Goal: Task Accomplishment & Management: Use online tool/utility

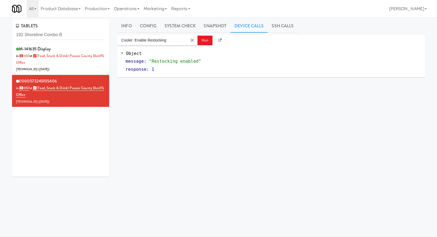
click at [67, 30] on input "192 Shoreline Combo B" at bounding box center [60, 35] width 89 height 10
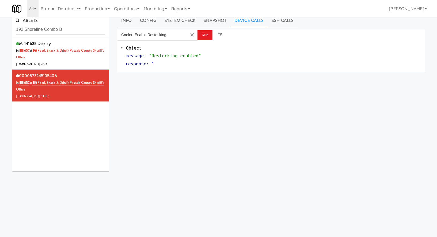
click at [67, 29] on input "192 Shoreline Combo B" at bounding box center [60, 30] width 89 height 10
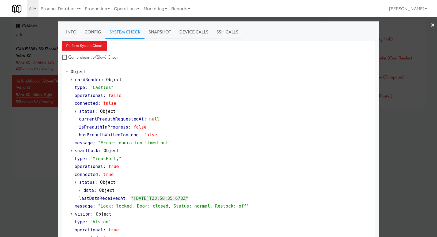
scroll to position [17, 0]
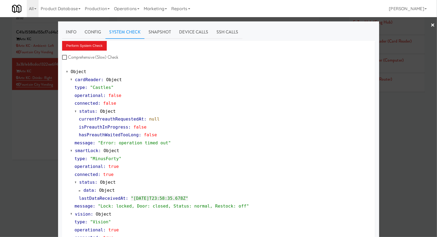
click at [39, 31] on div at bounding box center [218, 118] width 437 height 237
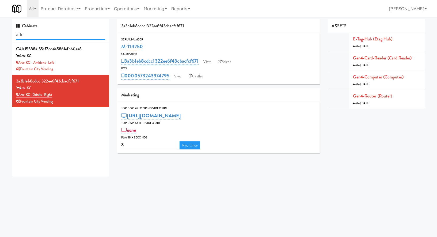
click at [43, 37] on input "arte" at bounding box center [60, 35] width 89 height 10
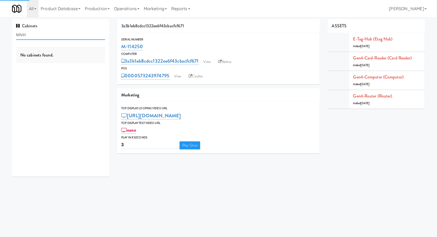
click at [38, 38] on input "lelvin" at bounding box center [60, 35] width 89 height 10
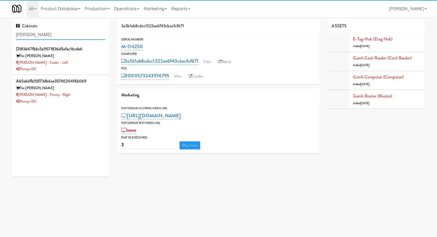
type input "kelvin"
click at [86, 59] on div "The Kelvin" at bounding box center [60, 56] width 89 height 7
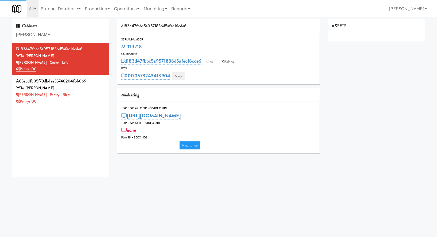
type input "3"
click at [175, 76] on link "View" at bounding box center [178, 76] width 12 height 8
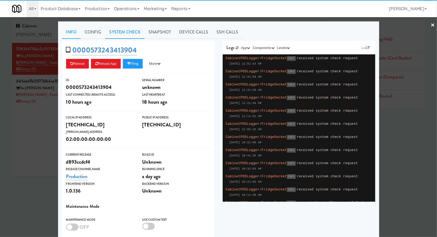
click at [134, 31] on link "System Check" at bounding box center [124, 31] width 39 height 13
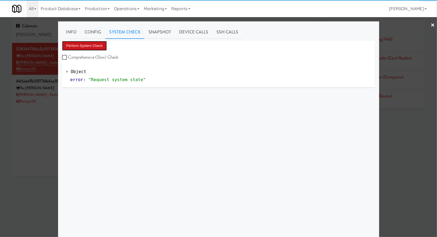
click at [95, 47] on button "Perform System Check" at bounding box center [84, 46] width 45 height 10
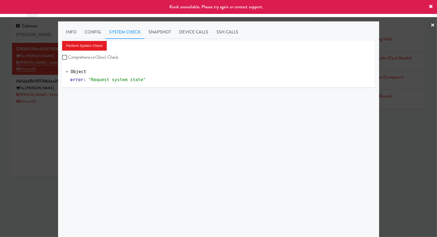
click at [51, 101] on div at bounding box center [218, 118] width 437 height 237
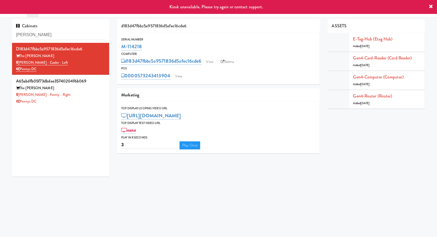
click at [51, 101] on div "Pennys DC" at bounding box center [60, 101] width 89 height 7
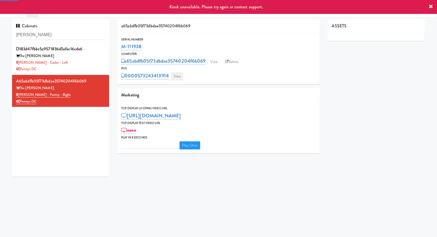
type input "3"
click at [179, 78] on link "View" at bounding box center [177, 76] width 12 height 8
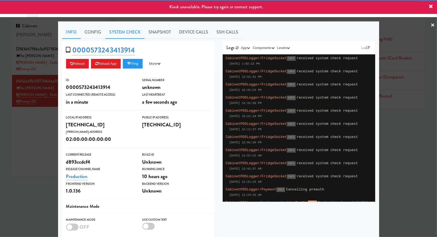
click at [126, 36] on link "System Check" at bounding box center [124, 31] width 39 height 13
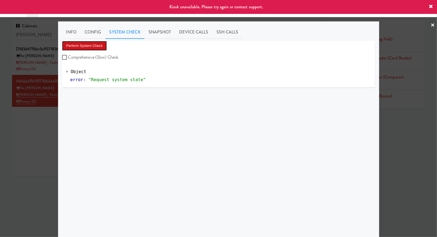
click at [95, 47] on button "Perform System Check" at bounding box center [84, 46] width 45 height 10
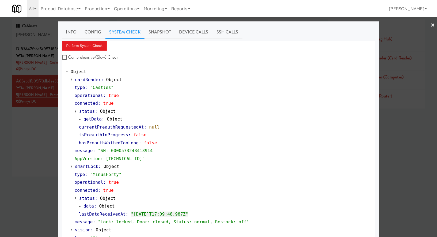
click at [52, 70] on div at bounding box center [218, 118] width 437 height 237
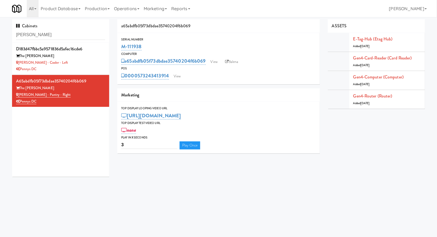
click at [52, 70] on div "Pennys DC" at bounding box center [60, 69] width 89 height 7
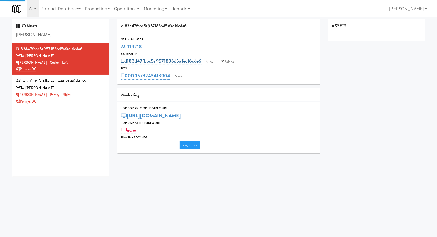
type input "3"
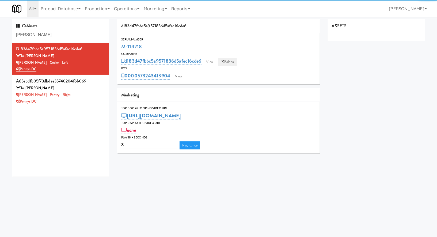
click at [235, 61] on link "Balena" at bounding box center [227, 62] width 19 height 8
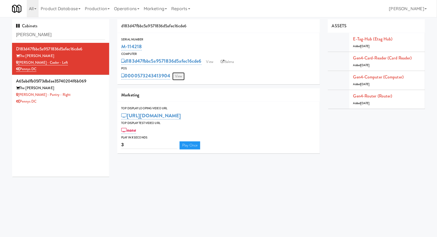
click at [181, 75] on link "View" at bounding box center [178, 76] width 12 height 8
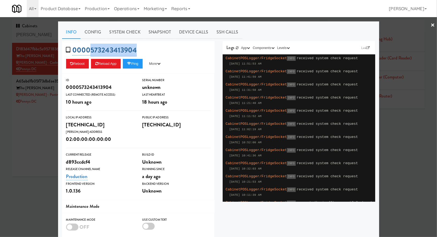
drag, startPoint x: 147, startPoint y: 49, endPoint x: 90, endPoint y: 49, distance: 56.2
click at [90, 49] on div "0000573243413904 Reboot Reload App Ping More Ping Server Restart Server Force R…" at bounding box center [138, 57] width 152 height 33
copy link "573243413904"
click at [148, 46] on div "0000573243413904 Reboot Reload App Ping More Ping Server Restart Server Force R…" at bounding box center [138, 57] width 152 height 33
drag, startPoint x: 145, startPoint y: 48, endPoint x: 91, endPoint y: 49, distance: 54.0
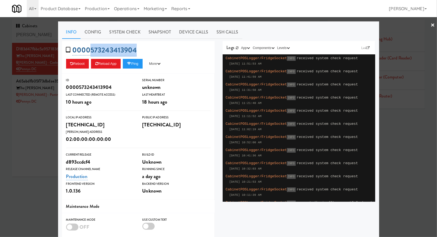
click at [91, 49] on div "0000573243413904 Reboot Reload App Ping More Ping Server Restart Server Force R…" at bounding box center [138, 57] width 152 height 33
copy link "573243413904"
click at [162, 236] on div "Maintenance Mode OFF Use Custom Text" at bounding box center [138, 226] width 152 height 26
click at [112, 36] on link "System Check" at bounding box center [124, 31] width 39 height 13
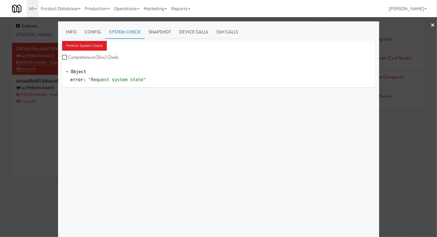
click at [37, 132] on div at bounding box center [218, 118] width 437 height 237
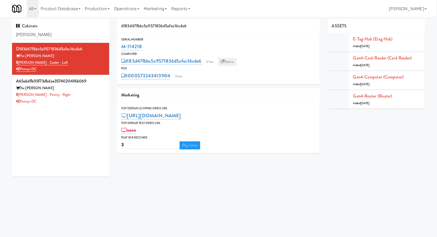
click at [227, 60] on link "Balena" at bounding box center [227, 62] width 19 height 8
drag, startPoint x: 145, startPoint y: 48, endPoint x: 121, endPoint y: 47, distance: 24.6
click at [121, 47] on div "Serial Number M-114218" at bounding box center [218, 44] width 202 height 14
copy link "M-114218"
click at [176, 75] on link "View" at bounding box center [178, 76] width 12 height 8
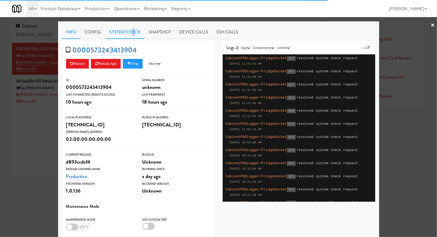
click at [133, 31] on link "System Check" at bounding box center [124, 31] width 39 height 13
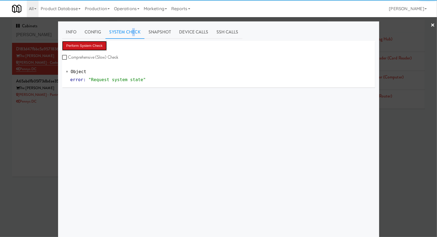
click at [103, 45] on button "Perform System Check" at bounding box center [84, 46] width 45 height 10
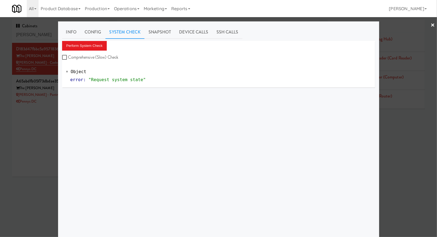
click at [42, 56] on div at bounding box center [218, 118] width 437 height 237
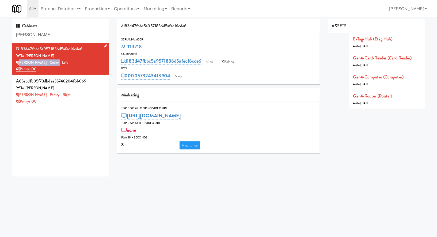
drag, startPoint x: 58, startPoint y: 64, endPoint x: 19, endPoint y: 64, distance: 38.8
click at [19, 64] on div "Kelvin - Cooler - Left" at bounding box center [60, 62] width 89 height 7
copy link "Kelvin - Cooler - Left"
drag, startPoint x: 149, startPoint y: 44, endPoint x: 117, endPoint y: 44, distance: 31.8
click at [117, 44] on div "Serial Number M-114218" at bounding box center [218, 44] width 202 height 14
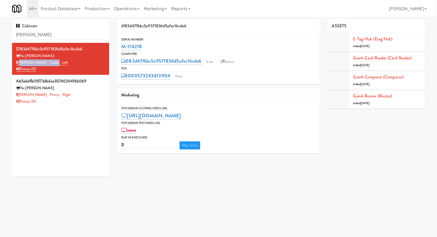
copy link "M-114218"
click at [184, 73] on link "View" at bounding box center [178, 76] width 12 height 8
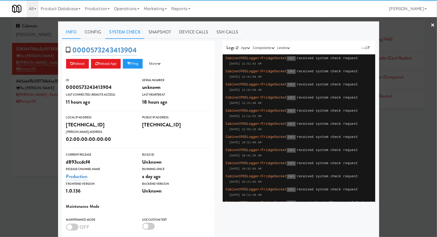
click at [130, 36] on link "System Check" at bounding box center [124, 31] width 39 height 13
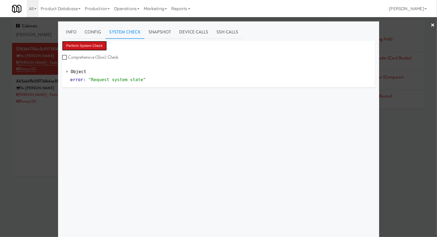
click at [104, 42] on button "Perform System Check" at bounding box center [84, 46] width 45 height 10
click at [77, 46] on button "Perform System Check" at bounding box center [84, 46] width 45 height 10
click at [101, 48] on button "Perform System Check" at bounding box center [84, 46] width 45 height 10
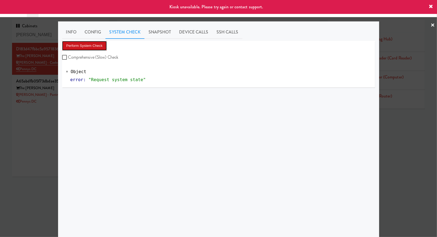
click at [101, 48] on button "Perform System Check" at bounding box center [84, 46] width 45 height 10
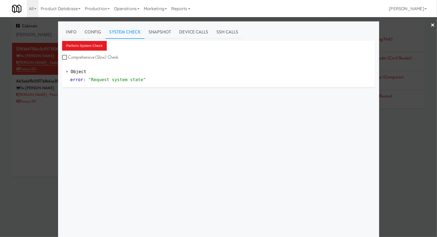
click at [84, 51] on div "Perform System Check Comprehensive (Slow) Check" at bounding box center [218, 51] width 313 height 20
click at [84, 47] on button "Perform System Check" at bounding box center [84, 46] width 45 height 10
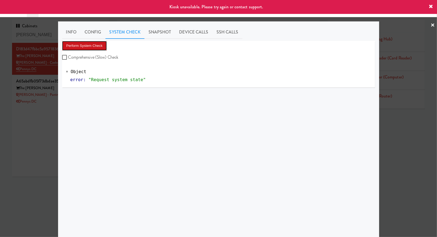
click at [84, 47] on button "Perform System Check" at bounding box center [84, 46] width 45 height 10
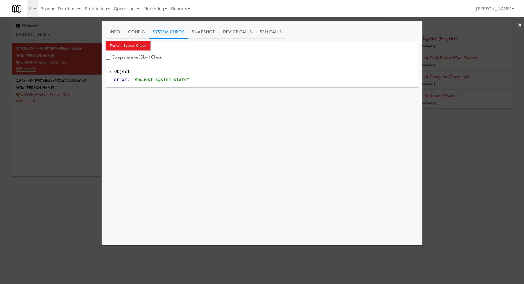
click at [204, 39] on div "Info Config System Check Snapshot Device Calls SSH Calls Perform System Check C…" at bounding box center [262, 133] width 313 height 216
click at [204, 32] on link "Snapshot" at bounding box center [203, 31] width 31 height 13
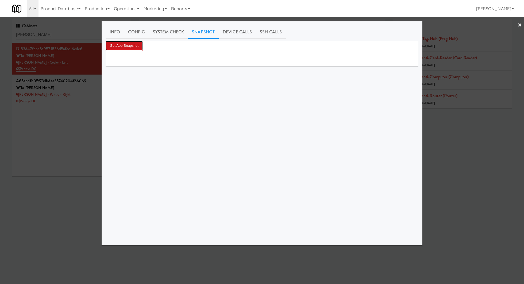
click at [133, 43] on button "Get App Snapshot" at bounding box center [124, 46] width 37 height 10
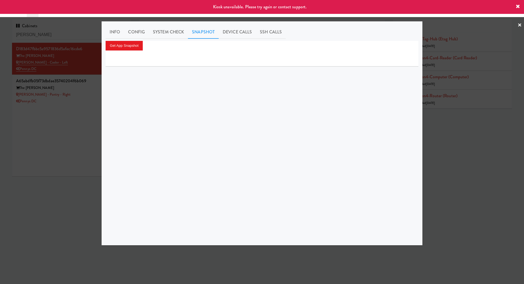
click at [75, 95] on div at bounding box center [262, 142] width 524 height 284
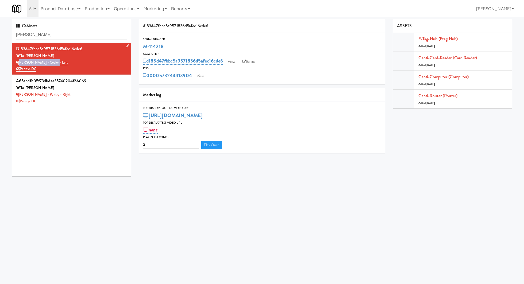
drag, startPoint x: 56, startPoint y: 65, endPoint x: 19, endPoint y: 64, distance: 36.9
click at [19, 64] on div "Kelvin - Cooler - Left" at bounding box center [71, 62] width 111 height 7
copy link "Kelvin - Cooler - Left"
click at [59, 35] on input "kelvin" at bounding box center [71, 35] width 111 height 10
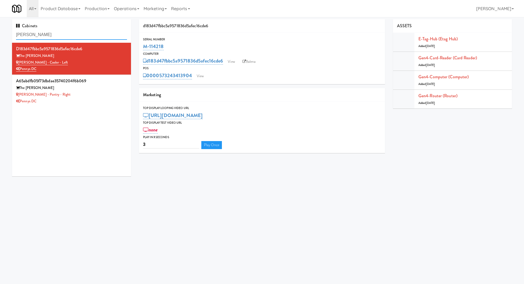
click at [59, 35] on input "kelvin" at bounding box center [71, 35] width 111 height 10
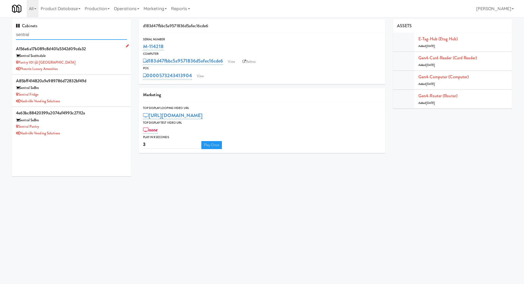
type input "sentral"
click at [99, 63] on div "Pantry 101 @ Sentral Scottsdale" at bounding box center [71, 62] width 111 height 7
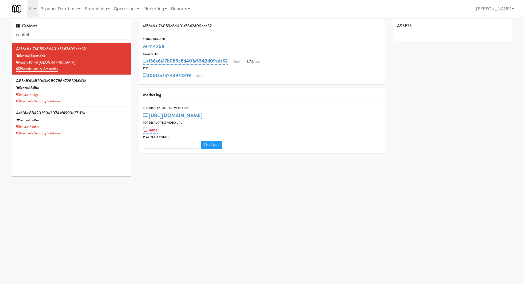
type input "3"
click at [202, 79] on link "View" at bounding box center [199, 76] width 12 height 8
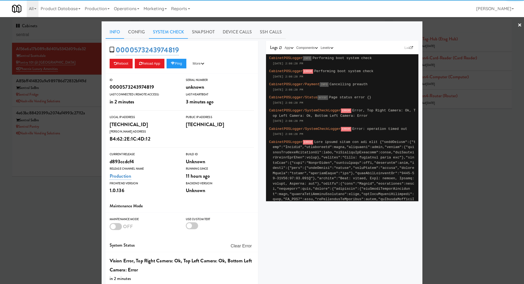
click at [154, 32] on link "System Check" at bounding box center [168, 31] width 39 height 13
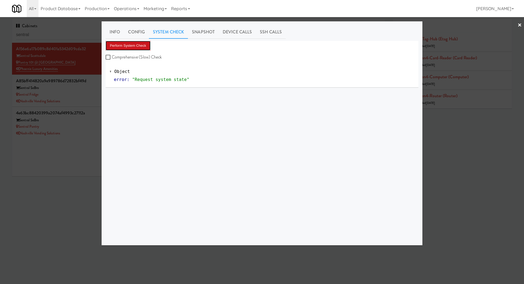
click at [133, 42] on button "Perform System Check" at bounding box center [128, 46] width 45 height 10
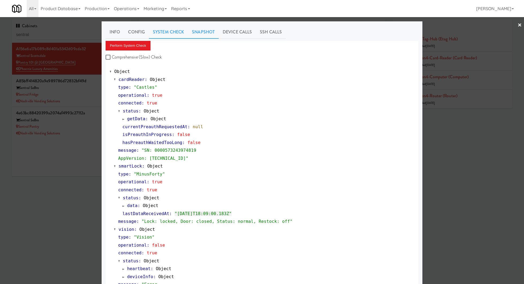
click at [207, 34] on link "Snapshot" at bounding box center [203, 31] width 31 height 13
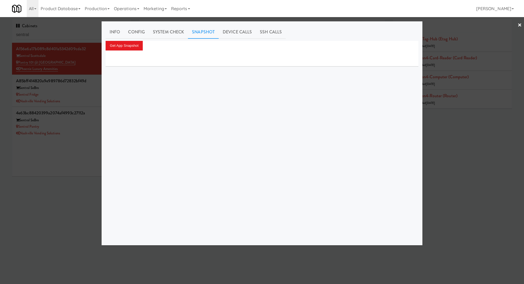
click at [144, 44] on div "Get App Snapshot" at bounding box center [262, 46] width 313 height 10
click at [139, 44] on button "Get App Snapshot" at bounding box center [124, 46] width 37 height 10
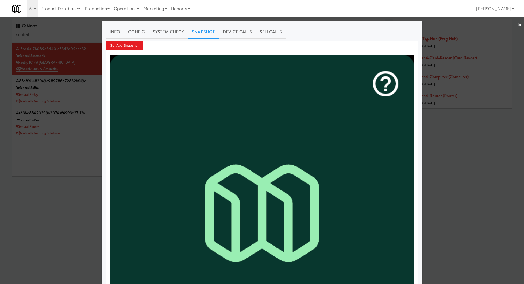
click at [87, 114] on div at bounding box center [262, 142] width 524 height 284
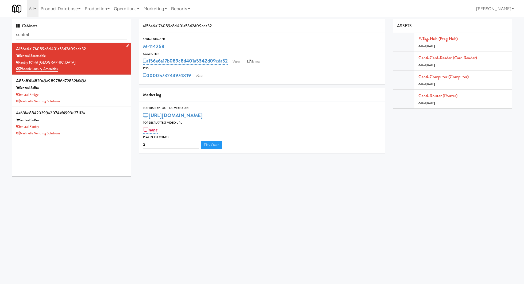
drag, startPoint x: 76, startPoint y: 65, endPoint x: 19, endPoint y: 60, distance: 56.6
click at [19, 60] on div "Pantry 101 @ Sentral Scottsdale" at bounding box center [71, 62] width 111 height 7
copy link "Pantry 101 @ Sentral Scottsdale"
click at [260, 62] on link "Balena" at bounding box center [254, 62] width 19 height 8
click at [200, 77] on link "View" at bounding box center [199, 76] width 12 height 8
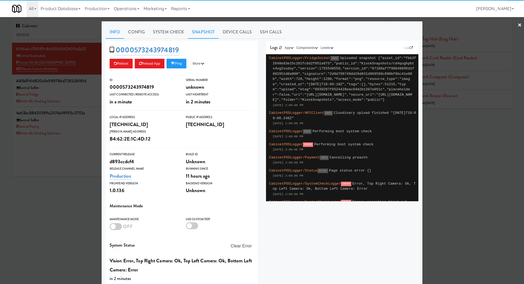
click at [209, 34] on link "Snapshot" at bounding box center [203, 31] width 31 height 13
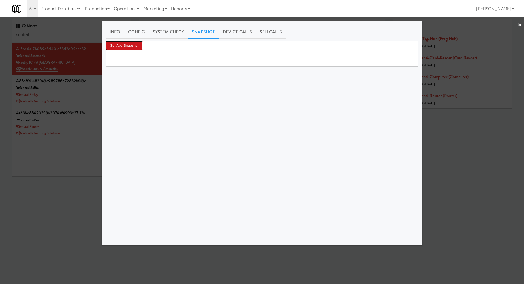
click at [138, 44] on button "Get App Snapshot" at bounding box center [124, 46] width 37 height 10
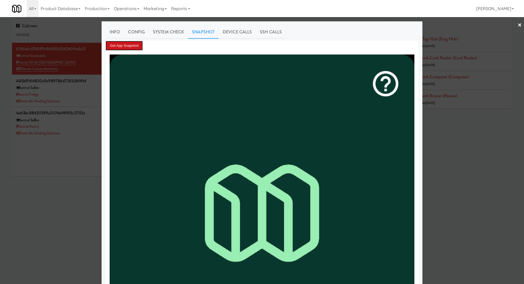
click at [138, 43] on button "Get App Snapshot" at bounding box center [124, 46] width 37 height 10
click at [127, 49] on button "Get App Snapshot" at bounding box center [124, 46] width 37 height 10
click at [125, 43] on button "Get App Snapshot" at bounding box center [124, 46] width 37 height 10
click at [115, 34] on link "Info" at bounding box center [115, 31] width 18 height 13
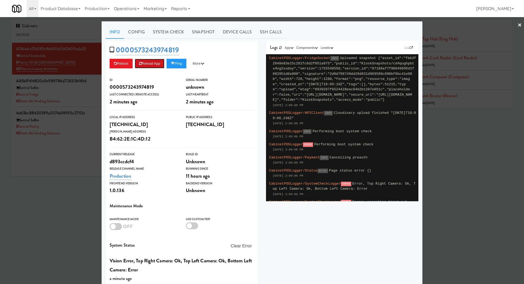
click at [154, 65] on button "Reload App" at bounding box center [150, 64] width 30 height 10
click at [169, 36] on link "System Check" at bounding box center [168, 31] width 39 height 13
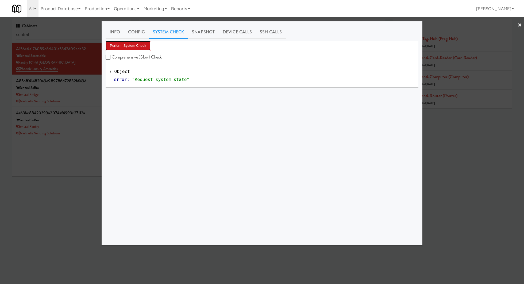
click at [133, 41] on button "Perform System Check" at bounding box center [128, 46] width 45 height 10
click at [204, 33] on link "Snapshot" at bounding box center [203, 31] width 31 height 13
click at [135, 45] on button "Get App Snapshot" at bounding box center [124, 46] width 37 height 10
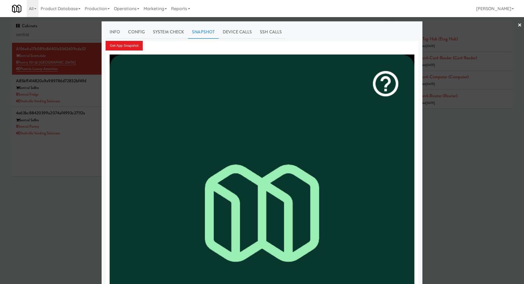
click at [91, 132] on div at bounding box center [262, 142] width 524 height 284
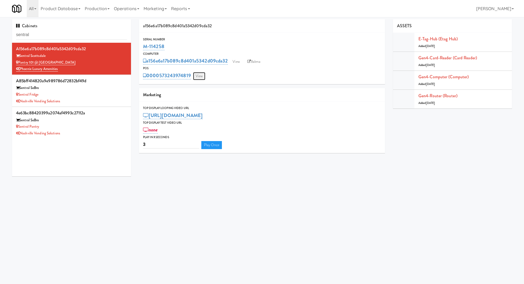
click at [196, 76] on link "View" at bounding box center [199, 76] width 12 height 8
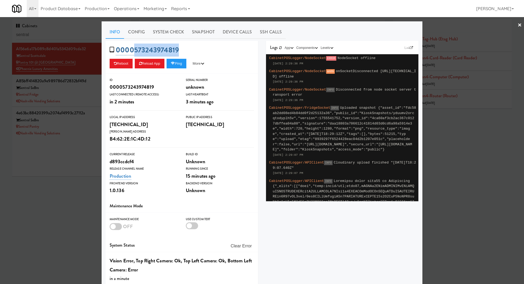
drag, startPoint x: 179, startPoint y: 51, endPoint x: 134, endPoint y: 51, distance: 45.2
click at [134, 51] on div "0000573243974819 Reboot Reload App Ping More Ping Server Restart Server Force R…" at bounding box center [182, 57] width 152 height 33
copy link "573243974819"
click at [172, 31] on link "System Check" at bounding box center [168, 31] width 39 height 13
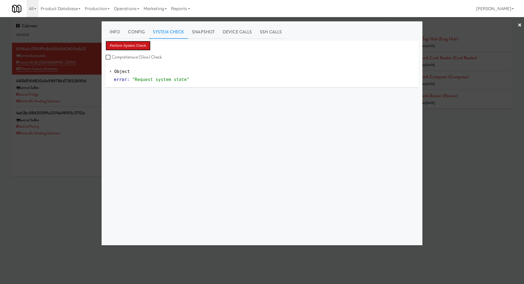
click at [136, 47] on button "Perform System Check" at bounding box center [128, 46] width 45 height 10
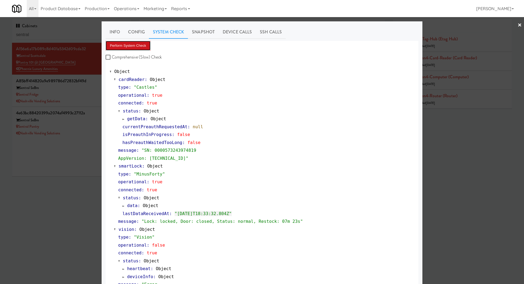
click at [145, 45] on button "Perform System Check" at bounding box center [128, 46] width 45 height 10
click at [82, 55] on div at bounding box center [262, 142] width 524 height 284
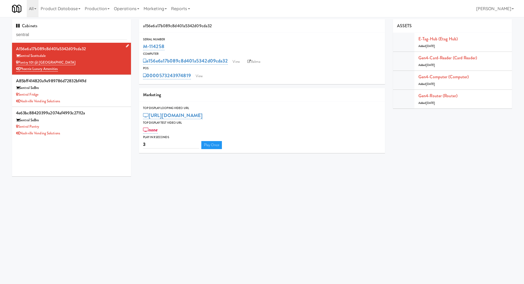
drag, startPoint x: 79, startPoint y: 64, endPoint x: 18, endPoint y: 64, distance: 61.5
click at [18, 64] on div "Pantry 101 @ Sentral Scottsdale" at bounding box center [71, 62] width 111 height 7
copy link "Pantry 101 @ Sentral Scottsdale"
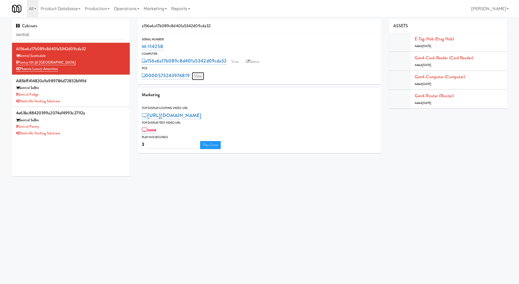
click at [198, 77] on link "View" at bounding box center [198, 76] width 12 height 8
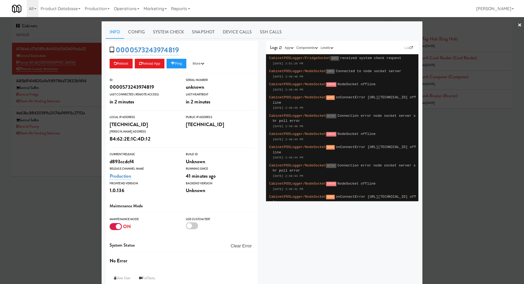
click at [114, 227] on div at bounding box center [116, 226] width 12 height 7
click at [0, 0] on input "checkbox" at bounding box center [0, 0] width 0 height 0
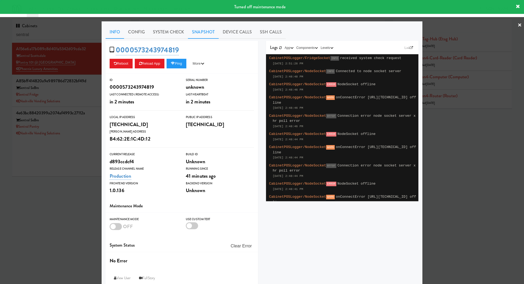
click at [206, 34] on link "Snapshot" at bounding box center [203, 31] width 31 height 13
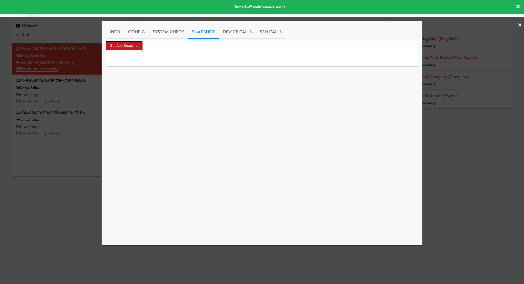
click at [116, 45] on button "Get App Snapshot" at bounding box center [124, 46] width 37 height 10
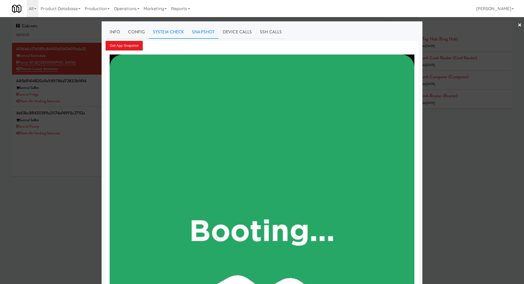
click at [163, 33] on link "System Check" at bounding box center [168, 31] width 39 height 13
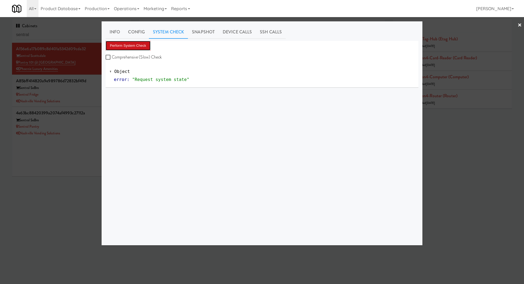
click at [141, 45] on button "Perform System Check" at bounding box center [128, 46] width 45 height 10
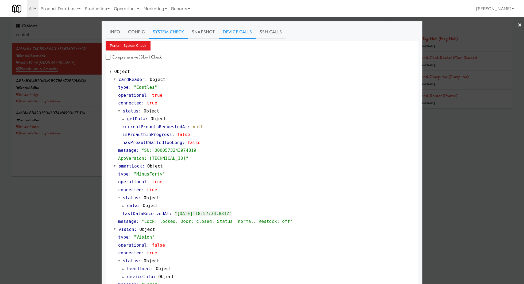
click at [227, 34] on link "Device Calls" at bounding box center [237, 31] width 37 height 13
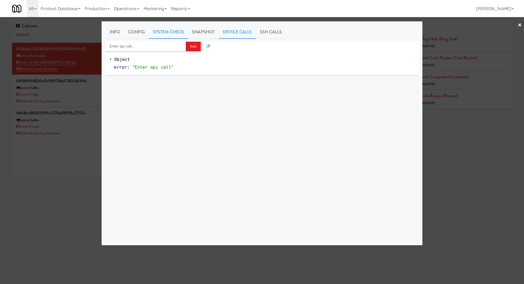
click at [166, 36] on link "System Check" at bounding box center [168, 31] width 39 height 13
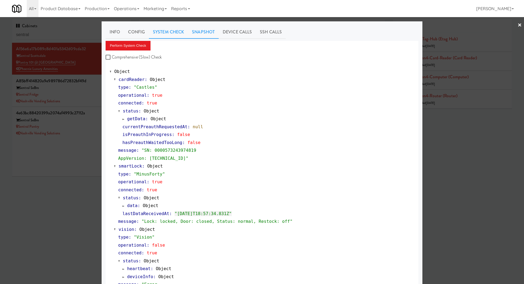
click at [206, 34] on link "Snapshot" at bounding box center [203, 31] width 31 height 13
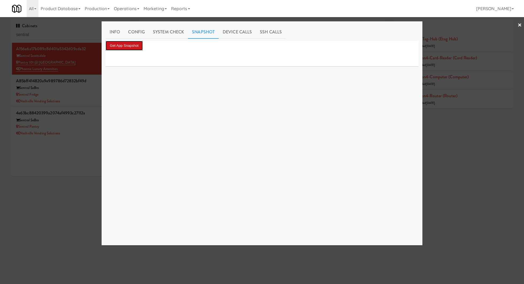
click at [130, 42] on button "Get App Snapshot" at bounding box center [124, 46] width 37 height 10
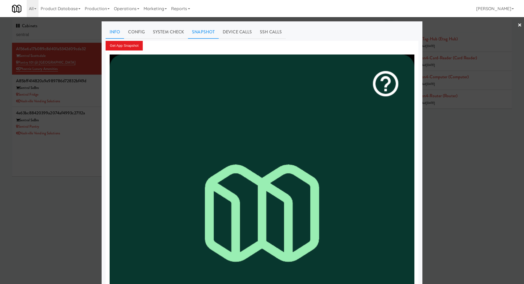
click at [114, 31] on link "Info" at bounding box center [115, 31] width 18 height 13
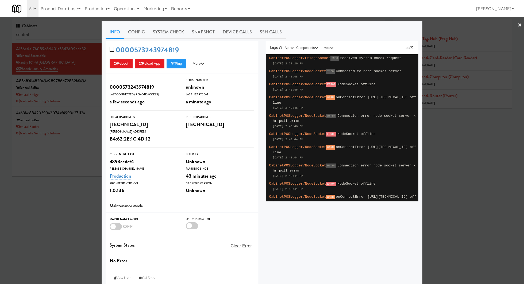
click at [68, 50] on div at bounding box center [262, 142] width 524 height 284
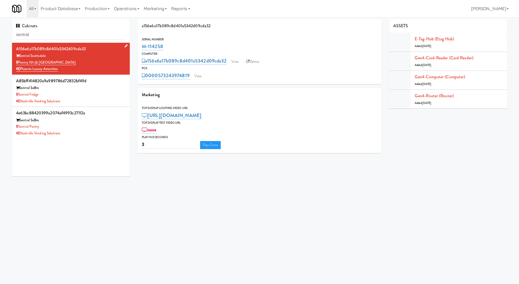
drag, startPoint x: 75, startPoint y: 64, endPoint x: 19, endPoint y: 64, distance: 56.4
copy link "Pantry 101 @ Sentral Scottsdale"
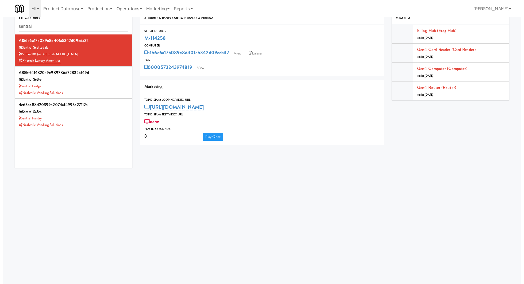
scroll to position [10, 0]
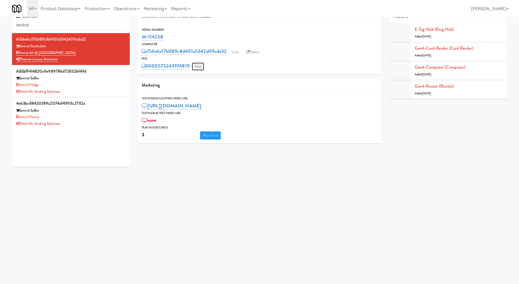
click at [201, 68] on link "View" at bounding box center [198, 67] width 12 height 8
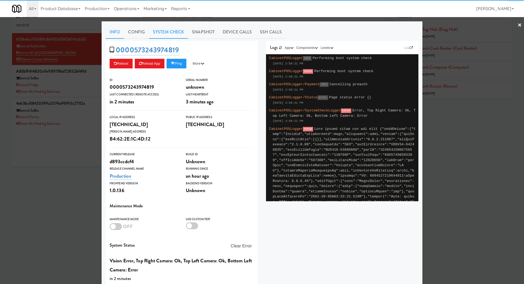
click at [166, 37] on link "System Check" at bounding box center [168, 31] width 39 height 13
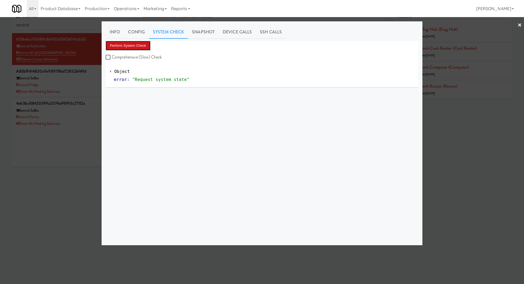
click at [144, 47] on button "Perform System Check" at bounding box center [128, 46] width 45 height 10
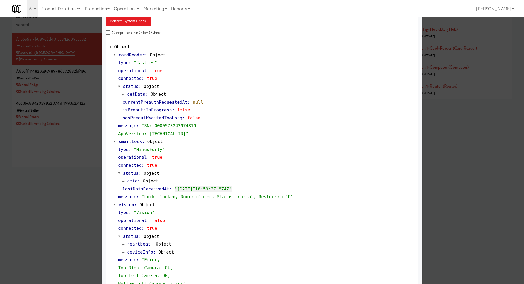
scroll to position [41, 0]
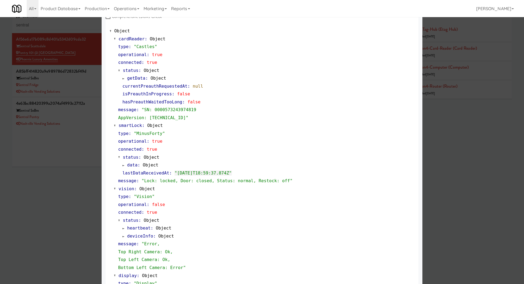
click at [67, 32] on div at bounding box center [262, 142] width 524 height 284
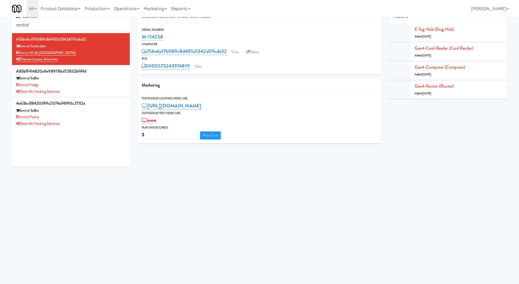
click at [67, 32] on div "Cabinets sentral" at bounding box center [71, 22] width 118 height 24
click at [67, 28] on input "sentral" at bounding box center [71, 25] width 110 height 10
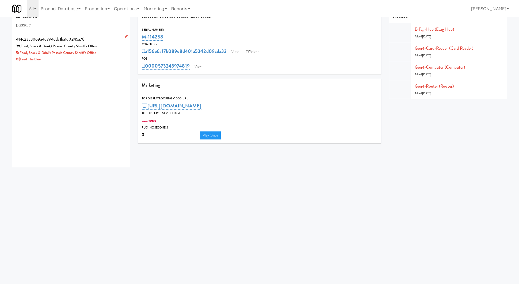
type input "passaic"
click at [83, 65] on li "414c23c3069a4da94ddc1ba1d0245a78 (Food, Snack & Drink) Passaic County Sheriff's…" at bounding box center [71, 49] width 118 height 32
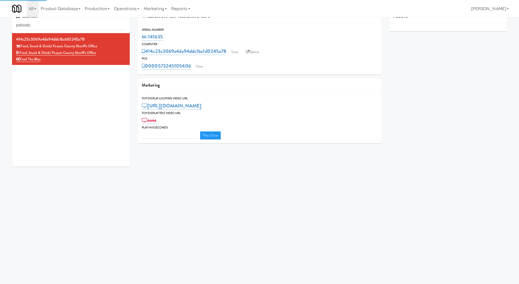
type input "3"
click at [203, 66] on link "View" at bounding box center [199, 67] width 12 height 8
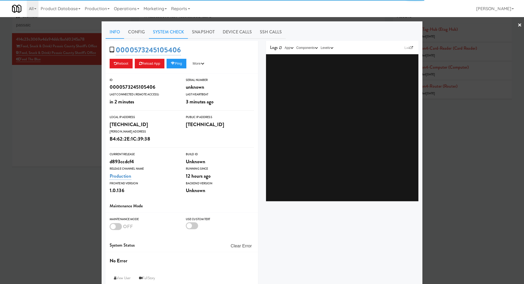
click at [155, 38] on link "System Check" at bounding box center [168, 31] width 39 height 13
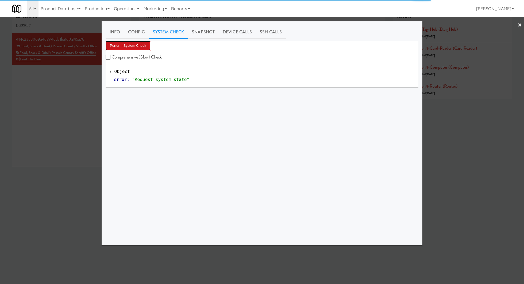
click at [141, 46] on button "Perform System Check" at bounding box center [128, 46] width 45 height 10
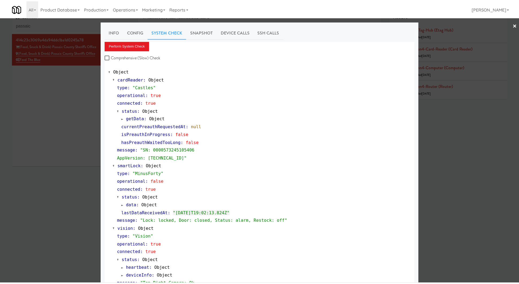
scroll to position [22, 0]
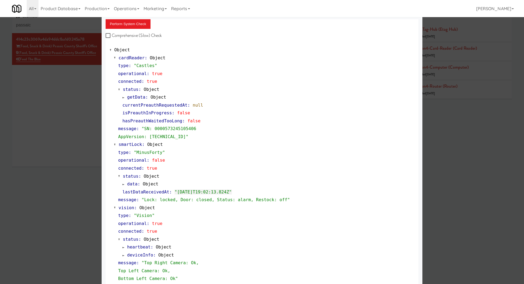
click at [68, 132] on div at bounding box center [262, 142] width 524 height 284
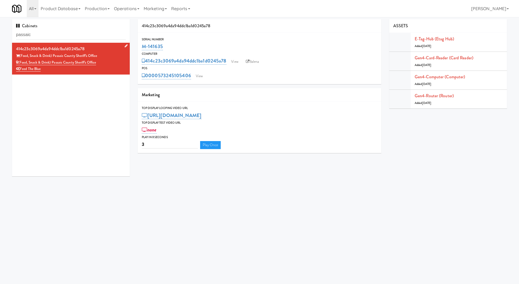
drag, startPoint x: 104, startPoint y: 57, endPoint x: 98, endPoint y: 63, distance: 8.6
click at [98, 63] on div "414c23c3069a4da94ddc1ba1d0245a78 (Food, Snack & Drink) Passaic County Sheriff's…" at bounding box center [71, 59] width 110 height 28
click at [206, 78] on div "0000573245105406 View" at bounding box center [259, 75] width 235 height 9
click at [202, 76] on link "View" at bounding box center [199, 76] width 12 height 8
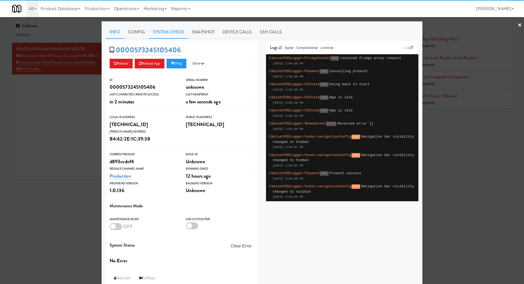
click at [153, 36] on link "System Check" at bounding box center [168, 31] width 39 height 13
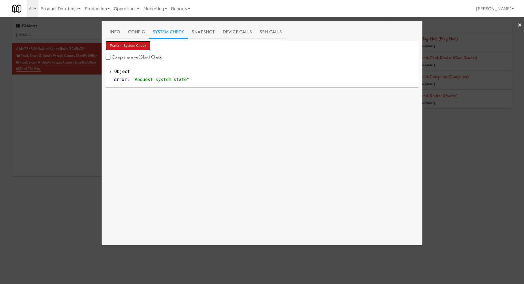
click at [140, 41] on button "Perform System Check" at bounding box center [128, 46] width 45 height 10
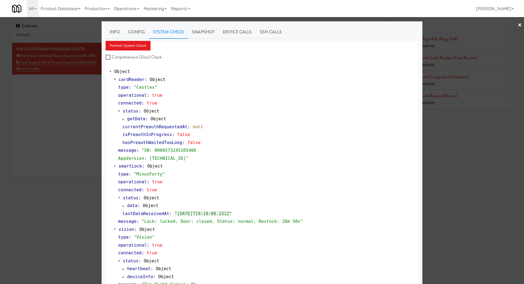
click at [60, 37] on div at bounding box center [262, 142] width 524 height 284
click at [60, 37] on input "passaic" at bounding box center [71, 35] width 111 height 10
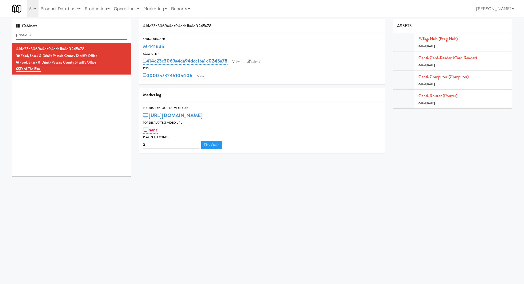
click at [60, 37] on input "passaic" at bounding box center [71, 35] width 111 height 10
paste input "2200 Progress - Left - Fridge"
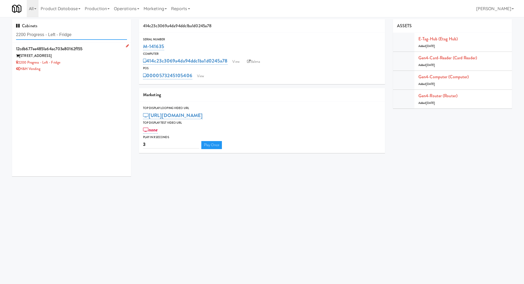
type input "2200 Progress - Left - Fridge"
click at [99, 69] on div "H&H Vending" at bounding box center [71, 69] width 111 height 7
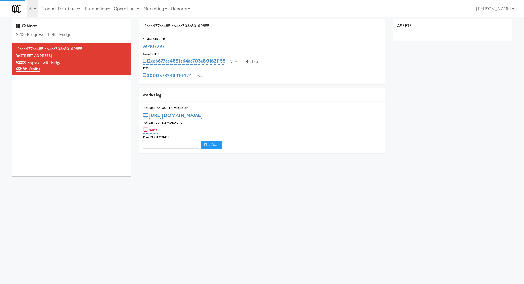
type input "3"
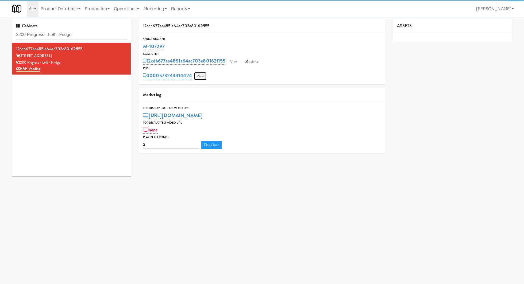
click at [199, 75] on link "View" at bounding box center [200, 76] width 12 height 8
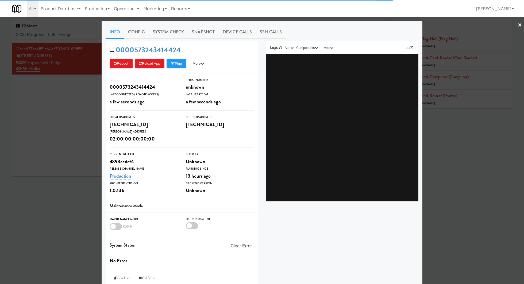
click at [164, 39] on div "Info Config System Check Snapshot Device Calls SSH Calls 0000573243414424 Reboo…" at bounding box center [262, 156] width 313 height 262
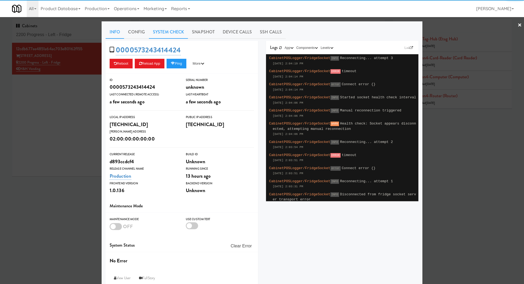
click at [164, 33] on link "System Check" at bounding box center [168, 31] width 39 height 13
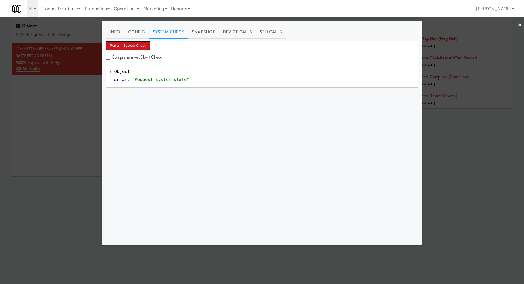
click at [128, 48] on button "Perform System Check" at bounding box center [128, 46] width 45 height 10
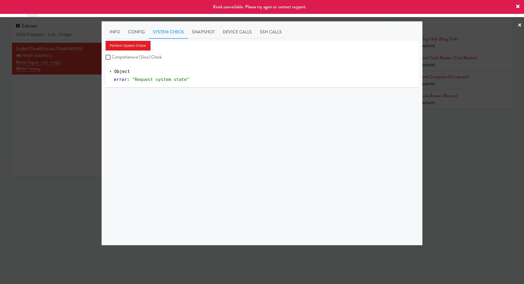
click at [59, 100] on div at bounding box center [262, 142] width 524 height 284
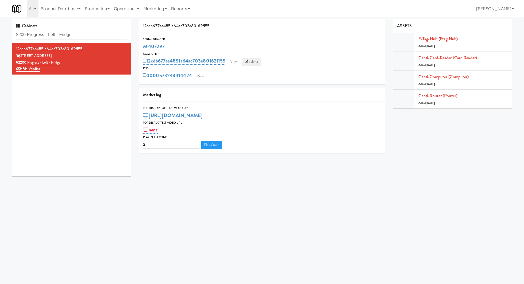
click at [251, 63] on link "Balena" at bounding box center [251, 62] width 19 height 8
click at [202, 79] on link "View" at bounding box center [200, 76] width 12 height 8
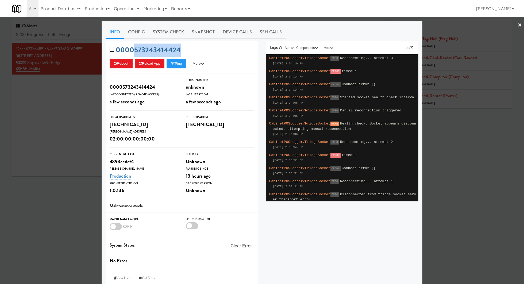
drag, startPoint x: 182, startPoint y: 52, endPoint x: 134, endPoint y: 48, distance: 48.0
click at [134, 48] on div "0000573243414424 Reboot Reload App Ping More Ping Server Restart Server Force R…" at bounding box center [182, 57] width 152 height 33
click at [177, 35] on link "System Check" at bounding box center [168, 31] width 39 height 13
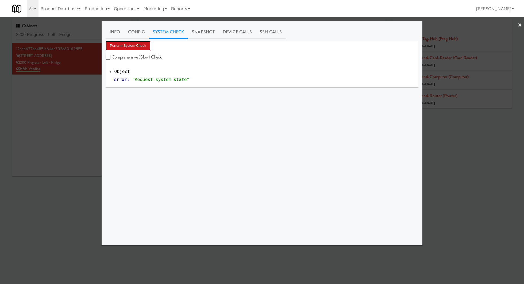
click at [143, 45] on button "Perform System Check" at bounding box center [128, 46] width 45 height 10
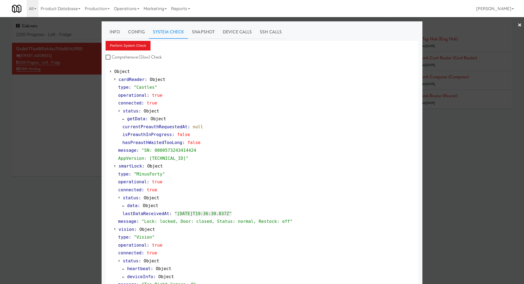
click at [88, 85] on div at bounding box center [262, 142] width 524 height 284
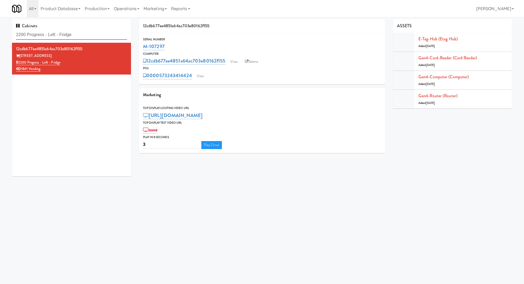
click at [63, 32] on input "2200 Progress - Left - Fridge" at bounding box center [71, 35] width 111 height 10
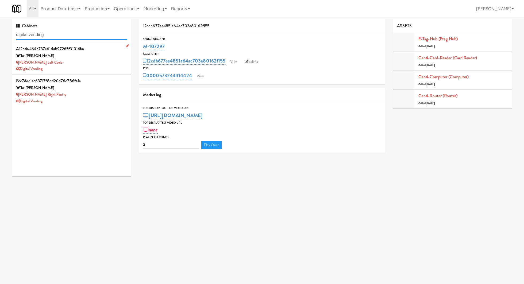
type input "digital vending"
click at [83, 57] on div "The Lindley" at bounding box center [71, 56] width 111 height 7
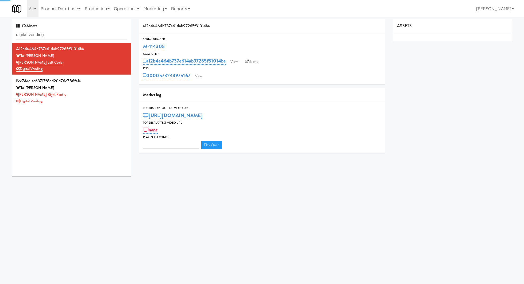
type input "3"
click at [202, 77] on link "View" at bounding box center [199, 76] width 12 height 8
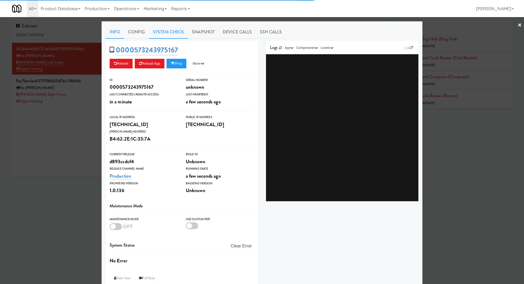
click at [159, 34] on link "System Check" at bounding box center [168, 31] width 39 height 13
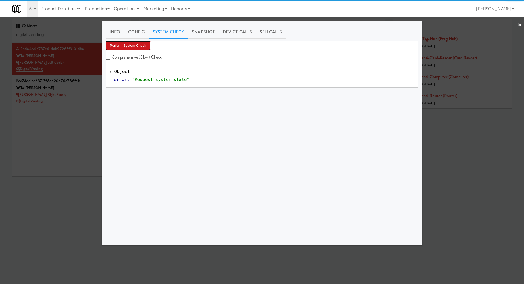
click at [141, 48] on button "Perform System Check" at bounding box center [128, 46] width 45 height 10
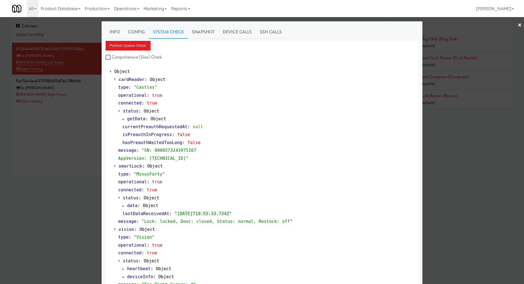
click at [77, 97] on div at bounding box center [262, 142] width 524 height 284
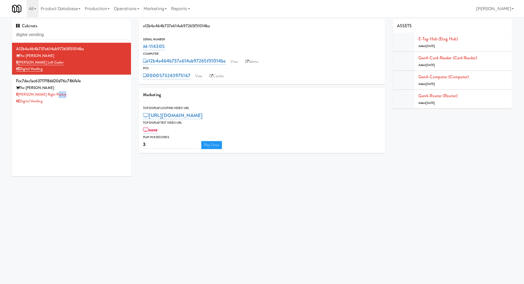
click at [77, 97] on div "Lindley Right Pantry" at bounding box center [71, 94] width 111 height 7
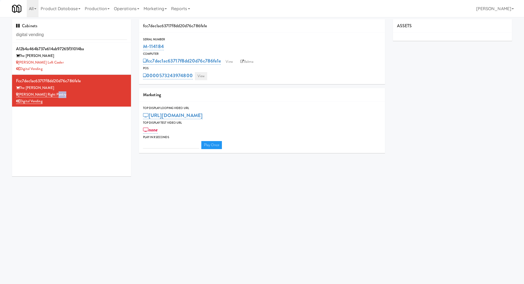
type input "3"
click at [204, 72] on link "View" at bounding box center [201, 76] width 12 height 8
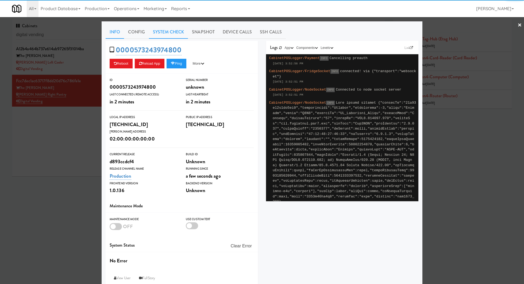
click at [161, 35] on link "System Check" at bounding box center [168, 31] width 39 height 13
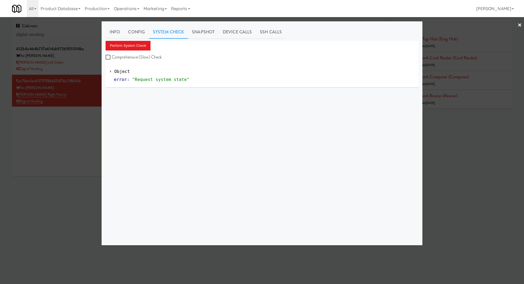
click at [137, 39] on div "Info Config System Check Snapshot Device Calls SSH Calls Perform System Check C…" at bounding box center [262, 133] width 313 height 216
click at [137, 47] on button "Perform System Check" at bounding box center [128, 46] width 45 height 10
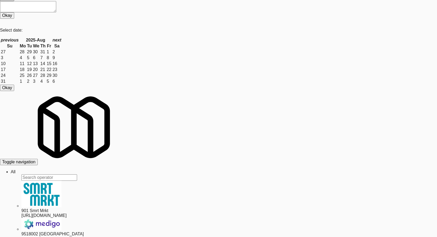
type input "[PERSON_NAME] - Cooler - Left"
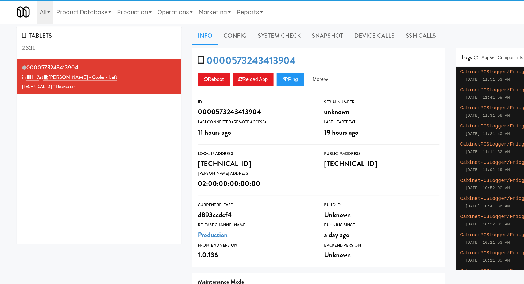
click at [40, 37] on input "2631" at bounding box center [71, 35] width 111 height 10
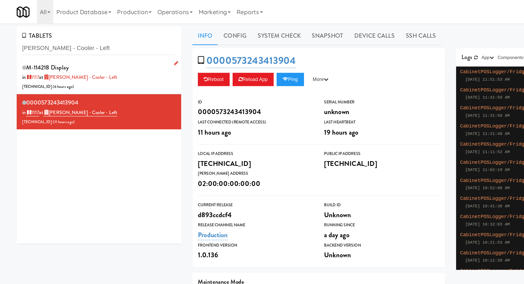
click at [82, 47] on div "M-114218 Display in 1117 at Kelvin - Cooler - Left 96.255.199.26 ( 6 hours ago )" at bounding box center [71, 55] width 111 height 21
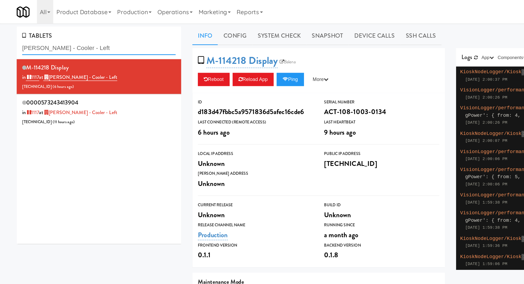
click at [46, 35] on input "Kelvin - Cooler - Left" at bounding box center [71, 35] width 111 height 10
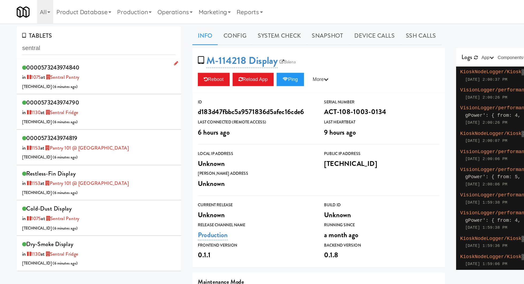
click at [72, 54] on div "0000573243974840 in 1075 at Sentral Pantry 75.151.48.57 ( 6 minutes ago )" at bounding box center [71, 55] width 111 height 21
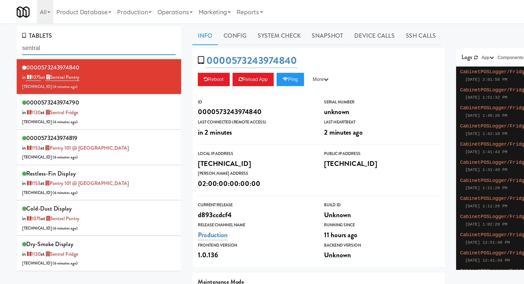
click at [43, 32] on input "sentral" at bounding box center [71, 35] width 111 height 10
paste input "Pantry 101 @ Sentral Scottsdale"
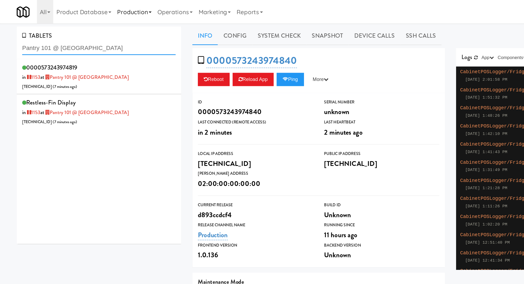
type input "Pantry 101 @ Sentral Scottsdale"
click at [102, 58] on div "0000573243974819 in 1153 at Pantry 101 @ Sentral Scottsdale 174.73.91.211 ( 8 m…" at bounding box center [71, 55] width 111 height 21
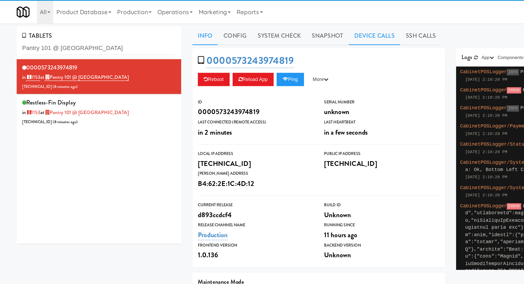
click at [267, 29] on link "Device Calls" at bounding box center [270, 25] width 37 height 13
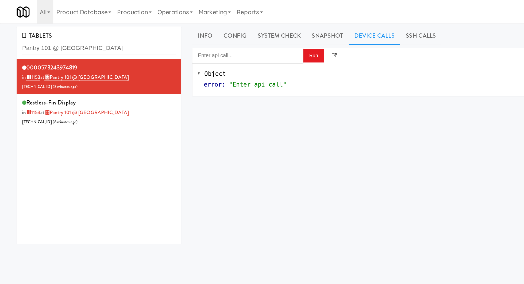
click at [190, 46] on div "Object error : "Enter api call"" at bounding box center [325, 57] width 373 height 24
click at [190, 41] on input "Enter api call..." at bounding box center [179, 40] width 80 height 11
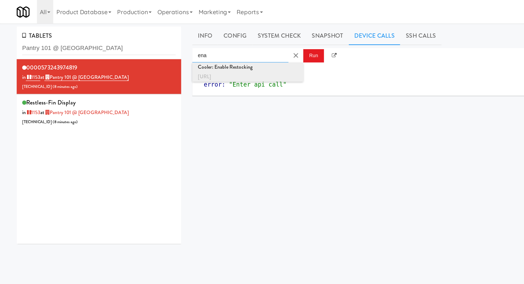
click at [199, 56] on div "http://localhost:3000/cooler/restocking-mode/enable" at bounding box center [179, 55] width 72 height 7
type input "Cooler: Enable Restocking"
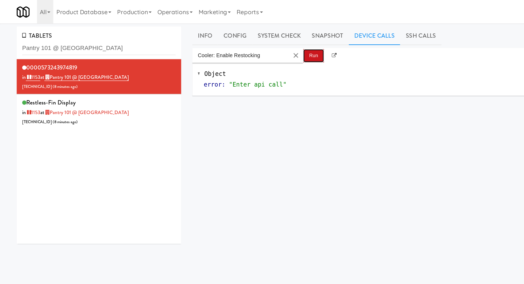
click at [224, 37] on button "Run" at bounding box center [226, 41] width 15 height 10
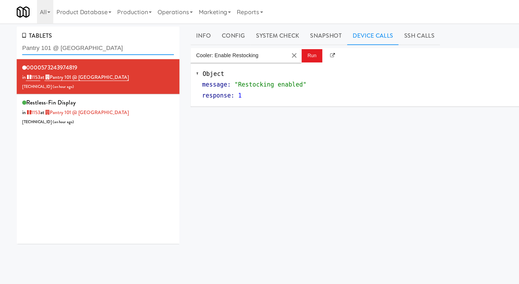
click at [78, 36] on input "Pantry 101 @ [GEOGRAPHIC_DATA]" at bounding box center [71, 35] width 110 height 10
paste input "(Food, Snack & Drink) Passaic County Sheriff's Offic"
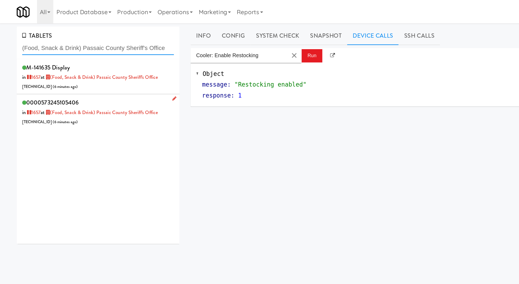
type input "(Food, Snack & Drink) Passaic County Sheriff's Office"
click at [86, 73] on div "0000573245105406 in [DATE] at (Food, Snack & Drink) Passaic County Sheriff's Of…" at bounding box center [71, 80] width 110 height 21
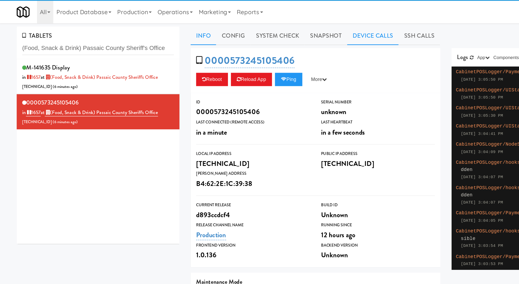
click at [262, 29] on link "Device Calls" at bounding box center [269, 25] width 37 height 13
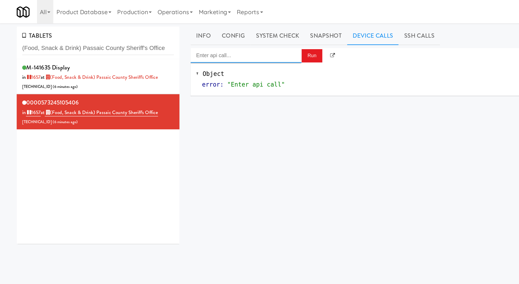
click at [192, 42] on input "Enter api call..." at bounding box center [178, 40] width 80 height 11
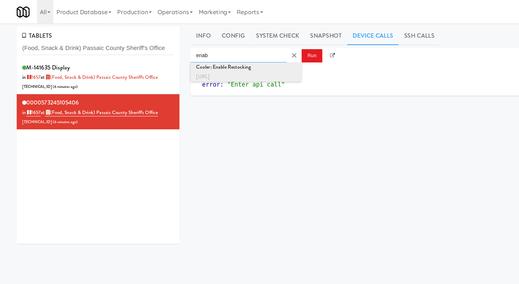
click at [191, 55] on div "http://localhost:3000/cooler/restocking-mode/enable" at bounding box center [178, 55] width 72 height 7
type input "Cooler: Enable Restocking"
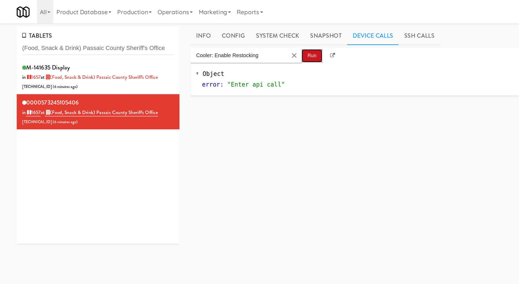
click at [225, 41] on button "Run" at bounding box center [225, 41] width 15 height 10
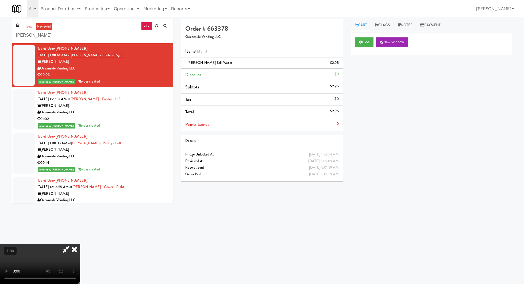
click at [40, 35] on input "[PERSON_NAME]" at bounding box center [92, 35] width 153 height 10
click at [25, 24] on link "inbox" at bounding box center [27, 26] width 11 height 7
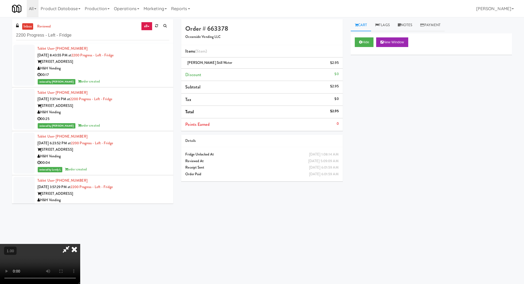
click at [30, 29] on link "inbox" at bounding box center [27, 26] width 11 height 7
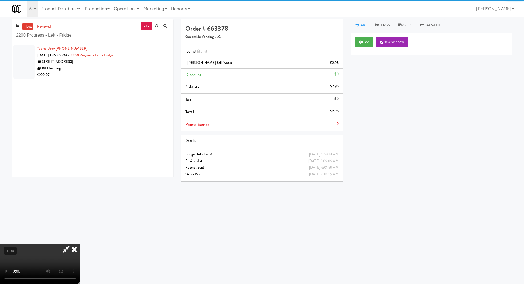
click at [80, 244] on icon at bounding box center [74, 249] width 12 height 11
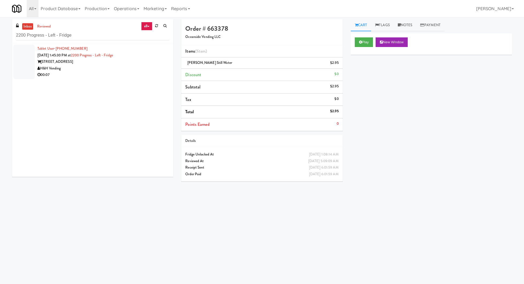
click at [140, 72] on div "00:07" at bounding box center [103, 75] width 132 height 7
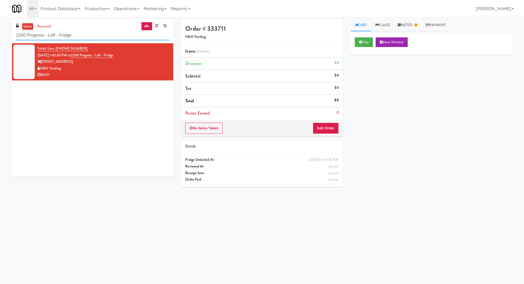
click at [86, 37] on input "2200 Progress - Left - Fridge" at bounding box center [92, 35] width 153 height 10
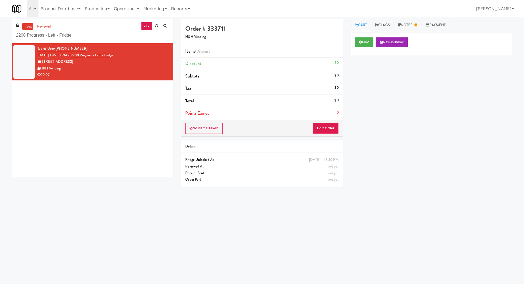
paste input "Eleven55 - Pantry"
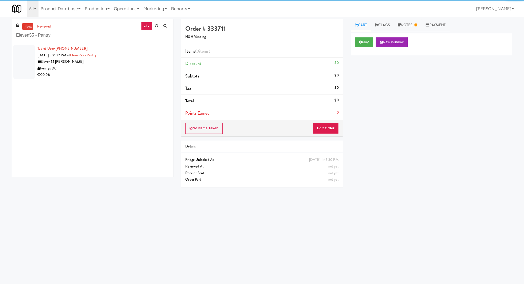
click at [151, 65] on div "Pennys DC" at bounding box center [103, 68] width 132 height 7
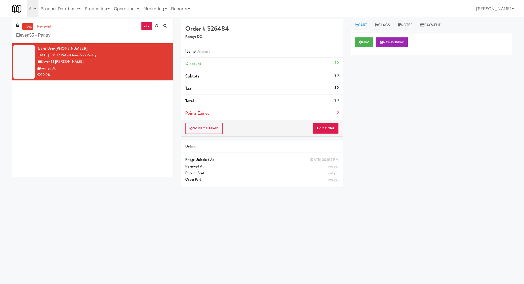
click at [96, 35] on input "Eleven55 - Pantry" at bounding box center [92, 35] width 153 height 10
paste input "Phase II - Combo Cooler"
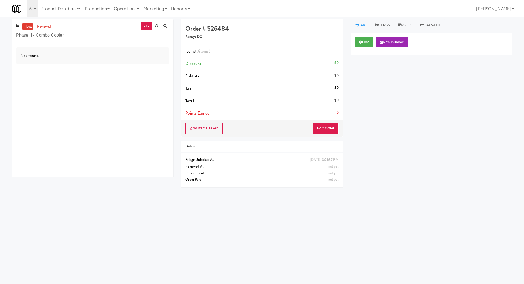
type input "Phase II - Combo Cooler"
click at [92, 29] on div "inbox reviewed all all unclear take inventory issue suspicious failed recent Ph…" at bounding box center [92, 31] width 161 height 24
